Goal: Contribute content: Contribute content

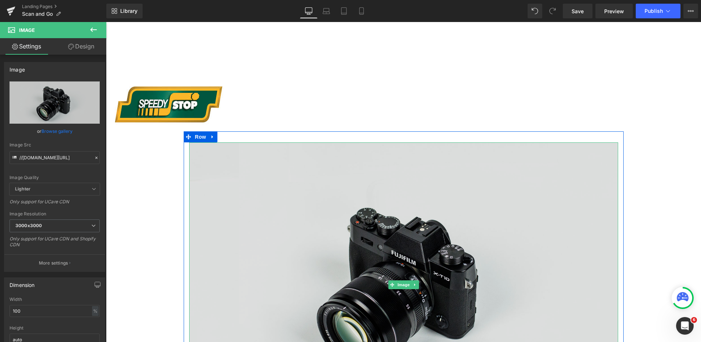
scroll to position [220, 0]
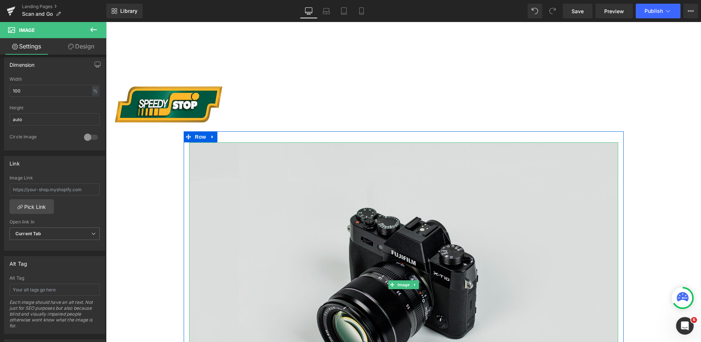
click at [380, 162] on img at bounding box center [403, 284] width 429 height 284
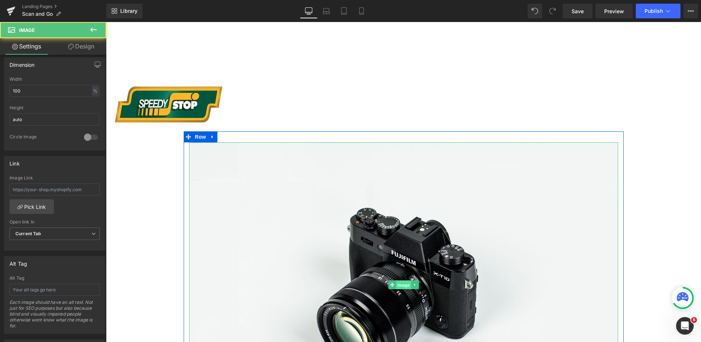
click at [396, 287] on span "Image" at bounding box center [403, 285] width 15 height 9
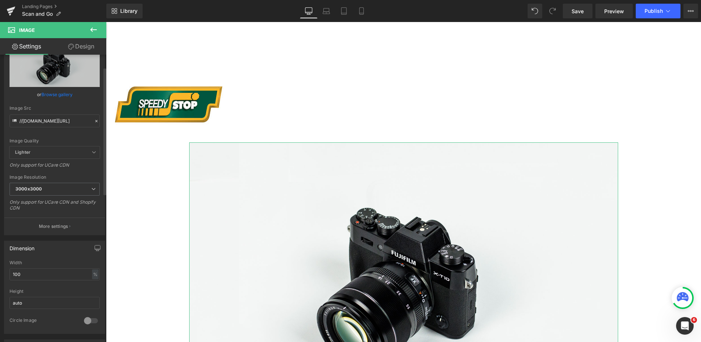
scroll to position [0, 0]
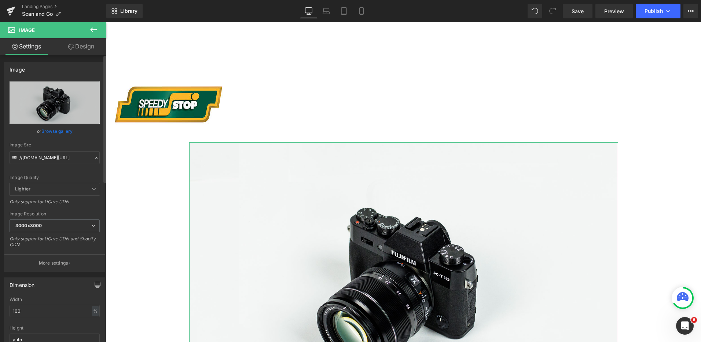
click at [62, 129] on link "Browse gallery" at bounding box center [56, 131] width 31 height 13
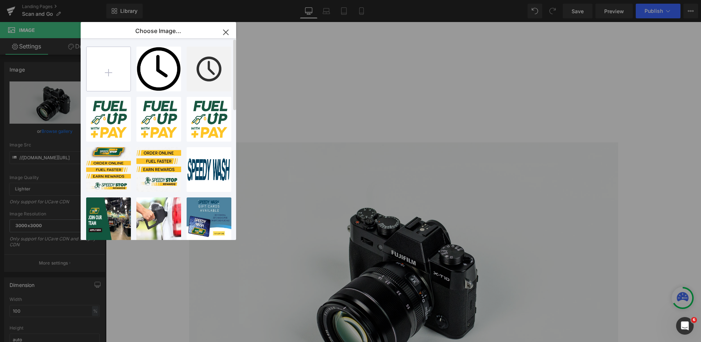
click at [101, 72] on input "file" at bounding box center [109, 69] width 44 height 44
type input "C:\fakepath\Scan & Go.png"
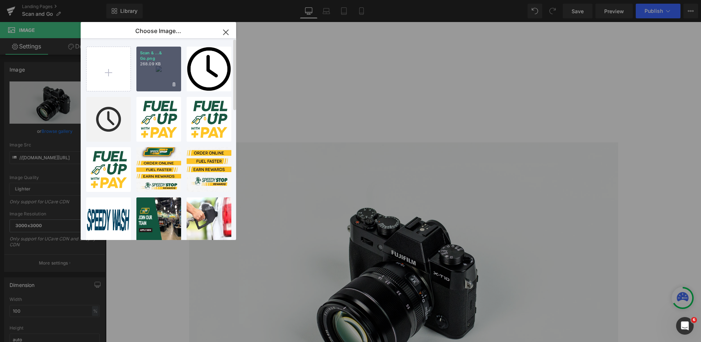
click at [153, 76] on div "Scan & ...& Go.png 268.09 KB" at bounding box center [158, 69] width 45 height 45
type input "[URL][DOMAIN_NAME]"
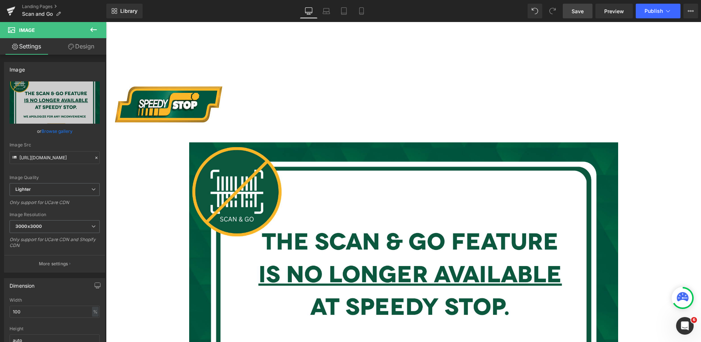
click at [572, 12] on span "Save" at bounding box center [578, 11] width 12 height 8
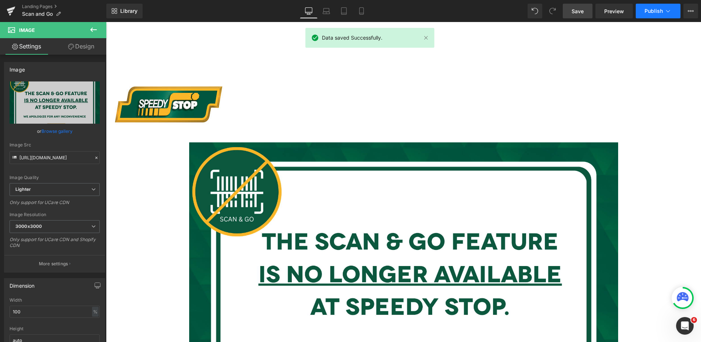
click at [647, 13] on span "Publish" at bounding box center [654, 11] width 18 height 6
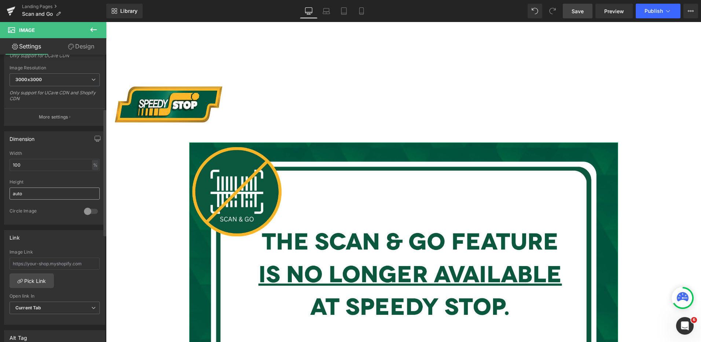
scroll to position [257, 0]
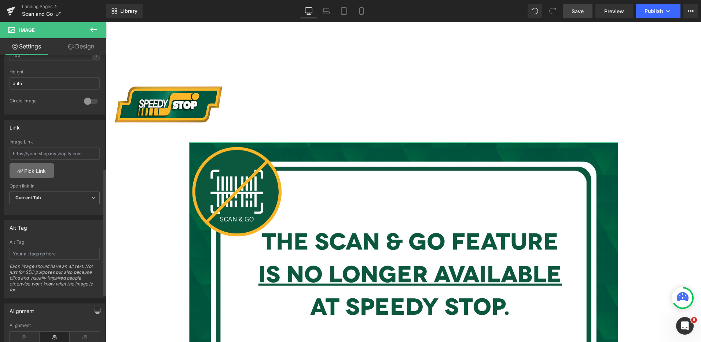
click at [48, 168] on link "Pick Link" at bounding box center [32, 170] width 44 height 15
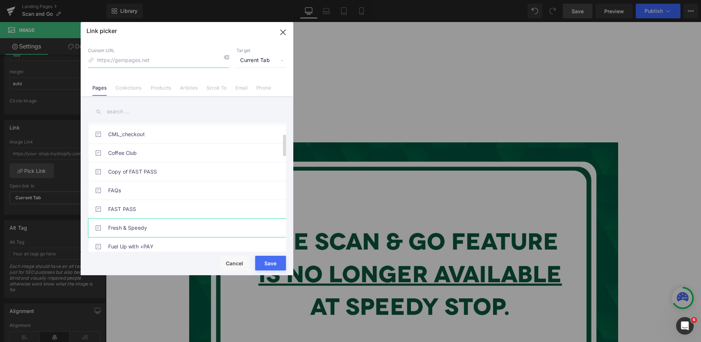
scroll to position [147, 0]
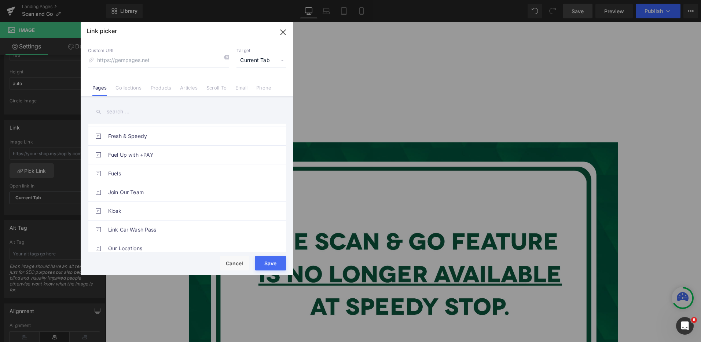
click at [264, 58] on span "Current Tab" at bounding box center [262, 61] width 50 height 14
click at [283, 26] on icon "button" at bounding box center [283, 32] width 12 height 12
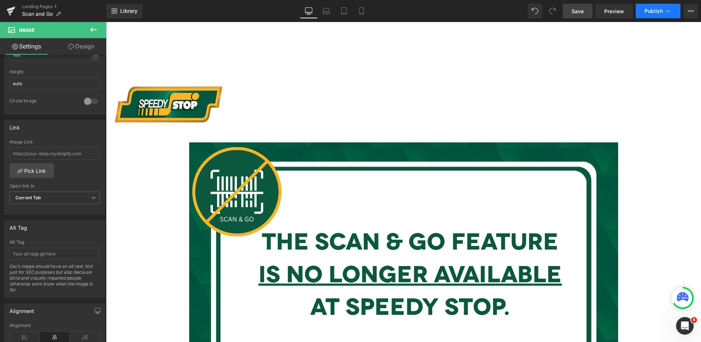
click at [650, 12] on span "Publish" at bounding box center [654, 11] width 18 height 6
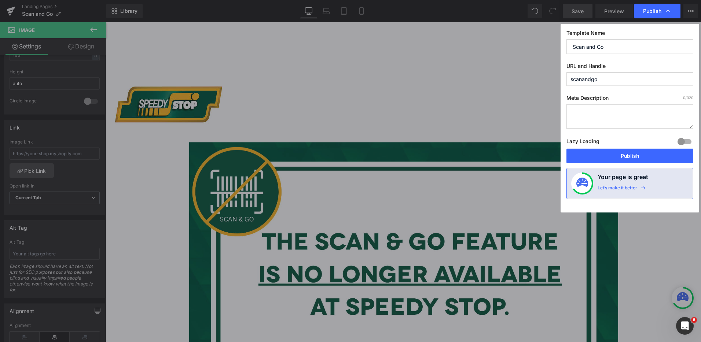
click at [618, 85] on input "scanandgo" at bounding box center [630, 79] width 127 height 14
click at [643, 155] on button "Publish" at bounding box center [630, 156] width 127 height 15
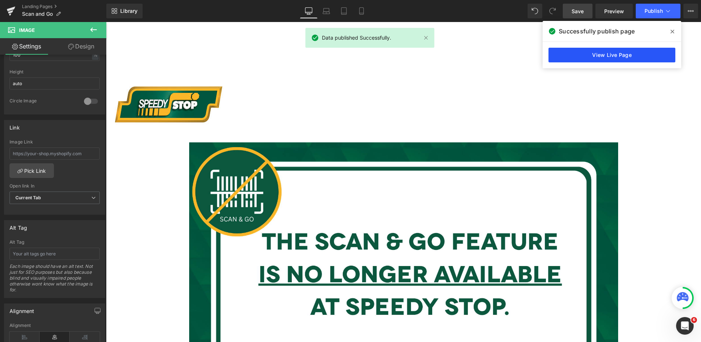
click at [567, 55] on link "View Live Page" at bounding box center [612, 55] width 127 height 15
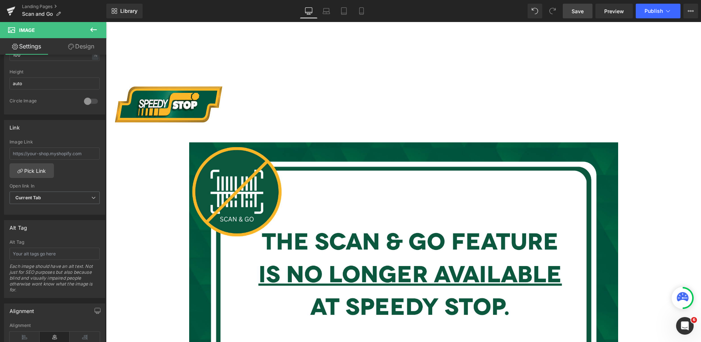
click at [200, 72] on img at bounding box center [161, 58] width 81 height 30
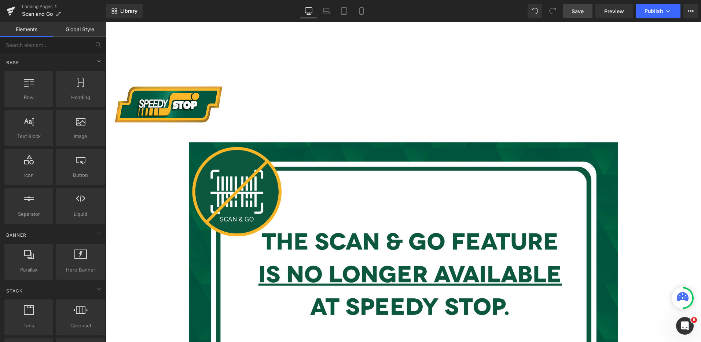
click at [192, 84] on img at bounding box center [168, 104] width 125 height 54
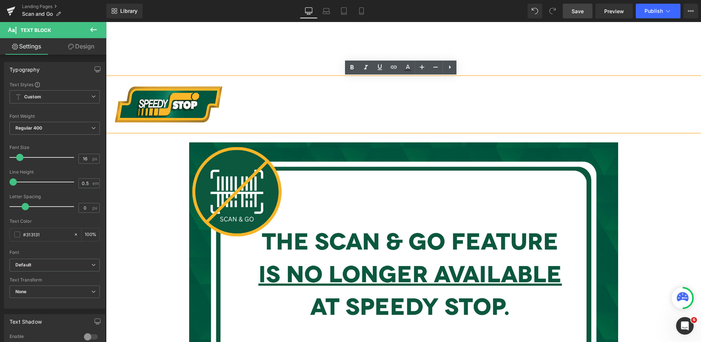
click at [182, 80] on img at bounding box center [168, 104] width 125 height 54
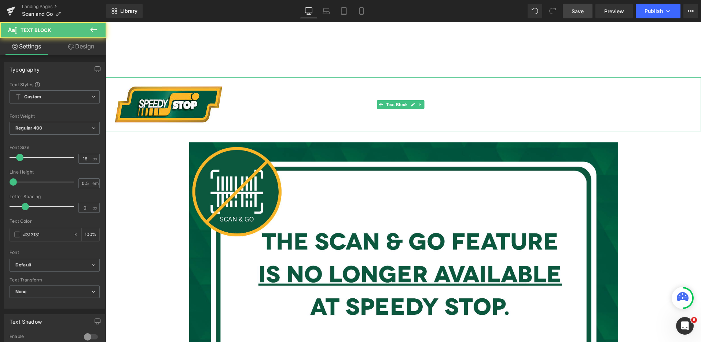
click at [293, 106] on div at bounding box center [403, 104] width 595 height 54
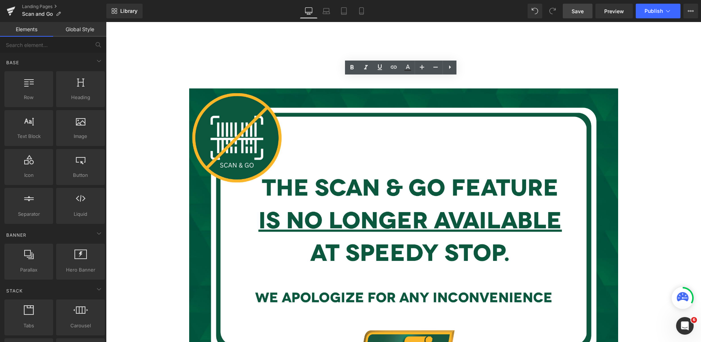
click at [663, 50] on div at bounding box center [666, 58] width 16 height 16
click at [589, 9] on link "Save" at bounding box center [578, 11] width 30 height 15
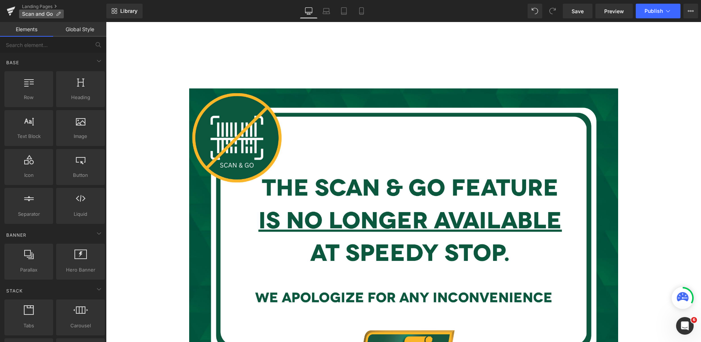
click at [61, 14] on icon at bounding box center [58, 13] width 5 height 5
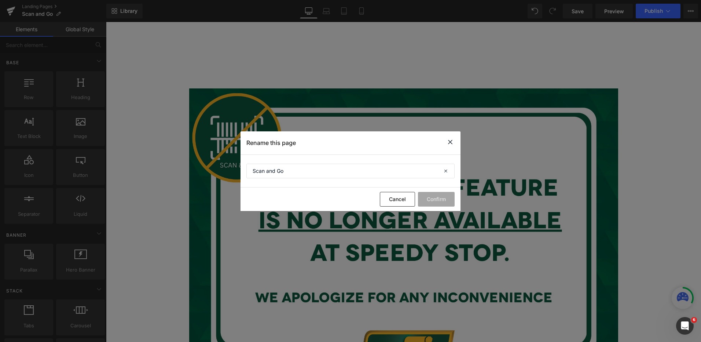
click at [450, 143] on icon at bounding box center [450, 142] width 9 height 9
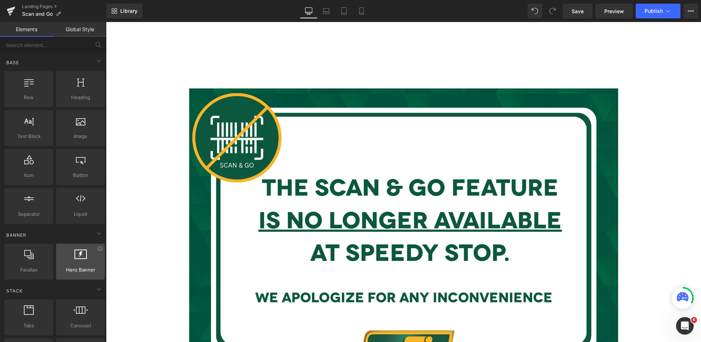
scroll to position [183, 0]
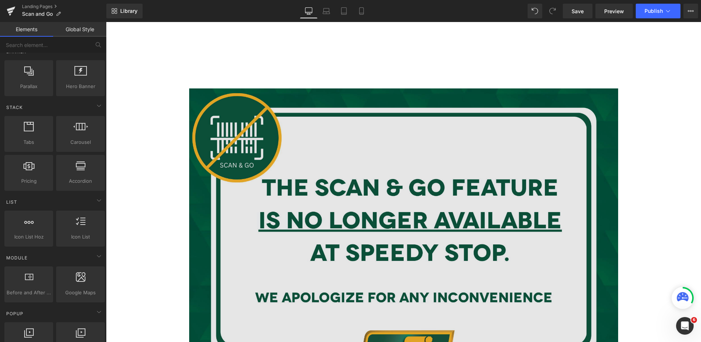
click at [303, 180] on img at bounding box center [403, 230] width 429 height 284
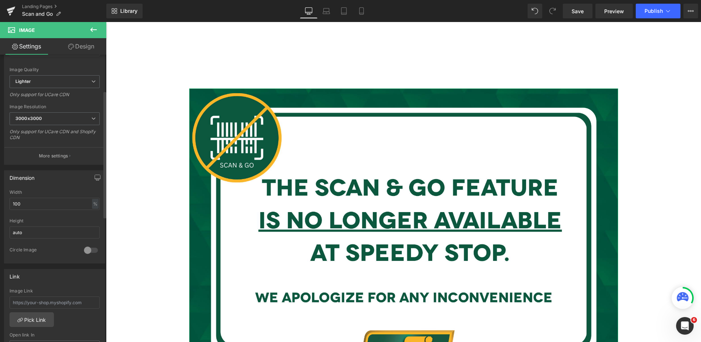
scroll to position [73, 0]
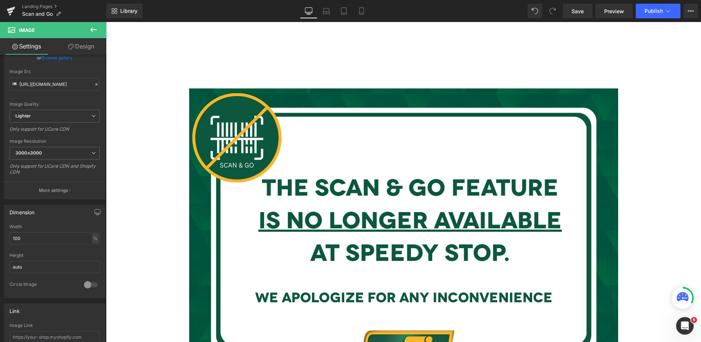
click at [141, 116] on body "Get the new Speedy Stop Rewards App Skip to content Speedy Stop Home Rewards Fu…" at bounding box center [403, 319] width 595 height 594
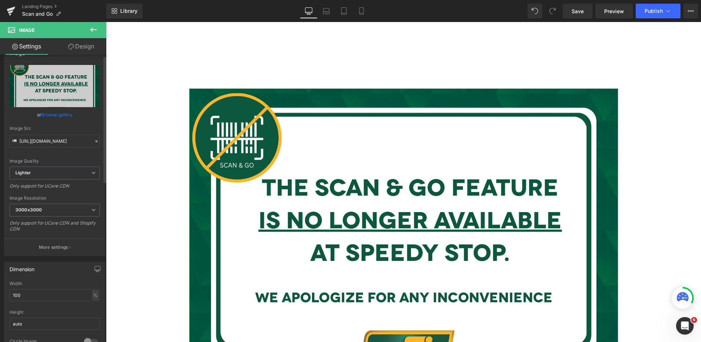
scroll to position [0, 0]
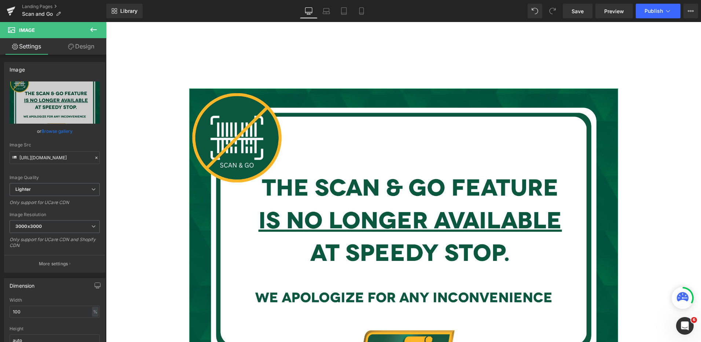
click at [71, 45] on icon at bounding box center [71, 47] width 6 height 6
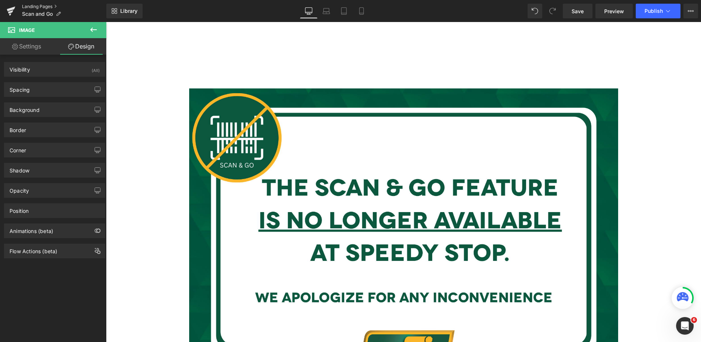
click at [56, 7] on link "Landing Pages" at bounding box center [64, 7] width 84 height 6
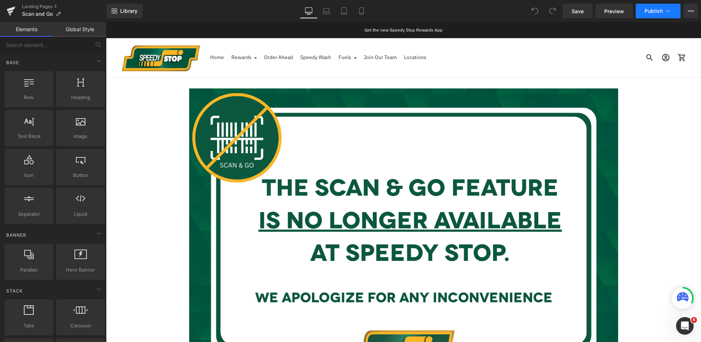
click at [669, 11] on icon at bounding box center [668, 10] width 7 height 7
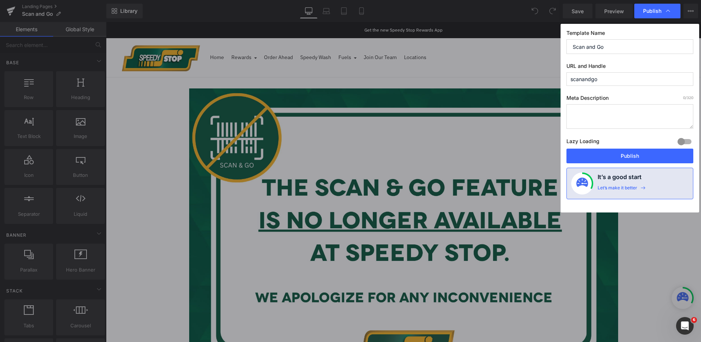
click at [640, 104] on textarea at bounding box center [630, 116] width 127 height 25
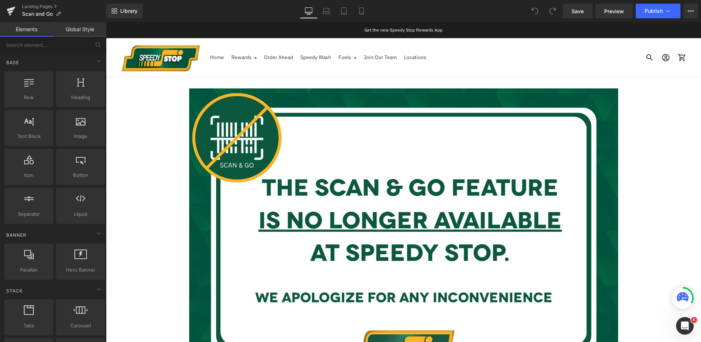
click at [690, 12] on icon at bounding box center [691, 11] width 6 height 6
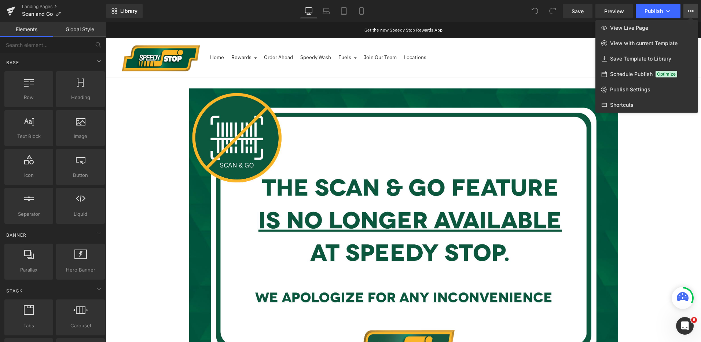
click at [85, 28] on link "Global Style" at bounding box center [79, 29] width 53 height 15
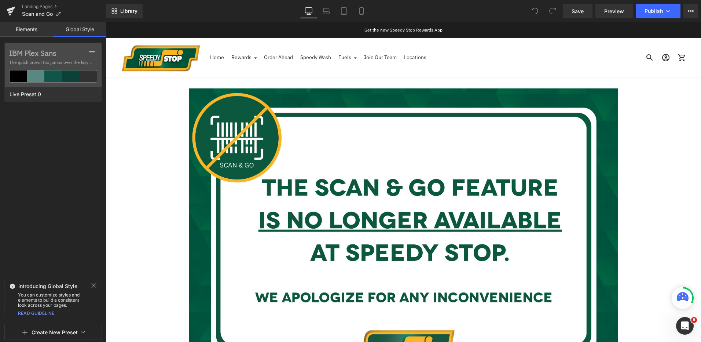
click at [47, 29] on link "Elements" at bounding box center [26, 29] width 53 height 15
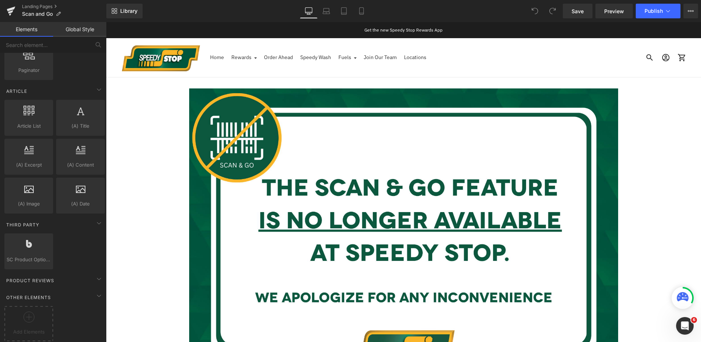
scroll to position [1290, 0]
click at [583, 14] on span "Save" at bounding box center [578, 11] width 12 height 8
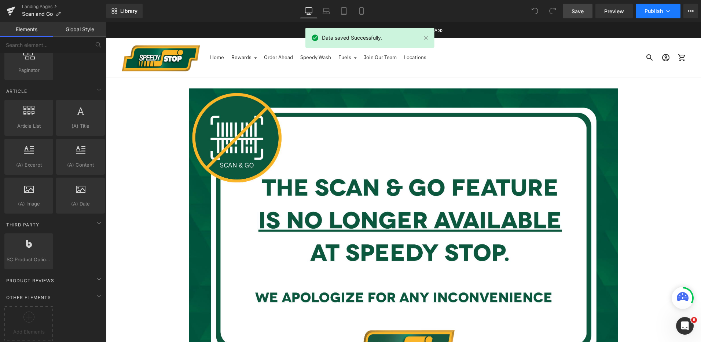
click at [658, 5] on button "Publish" at bounding box center [658, 11] width 45 height 15
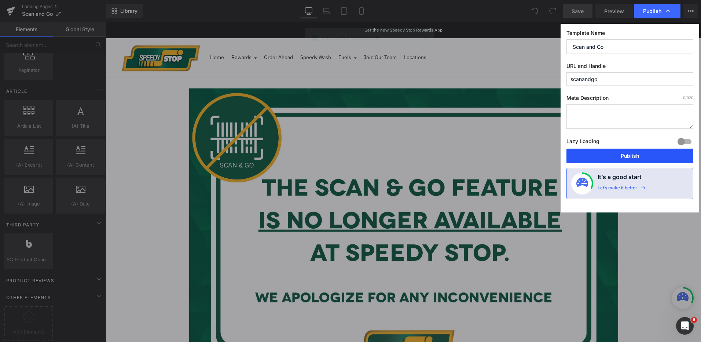
click at [605, 161] on button "Publish" at bounding box center [630, 156] width 127 height 15
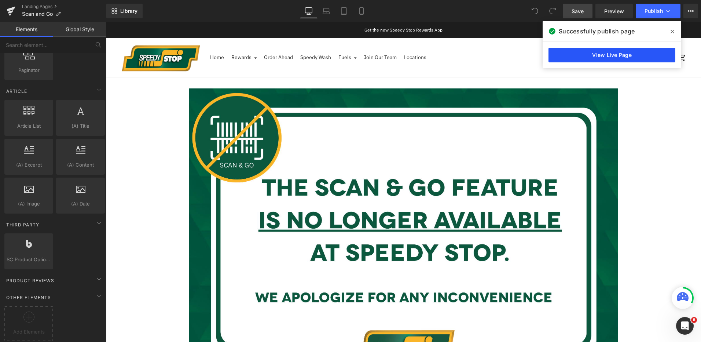
click at [605, 54] on link "View Live Page" at bounding box center [612, 55] width 127 height 15
